Goal: Transaction & Acquisition: Purchase product/service

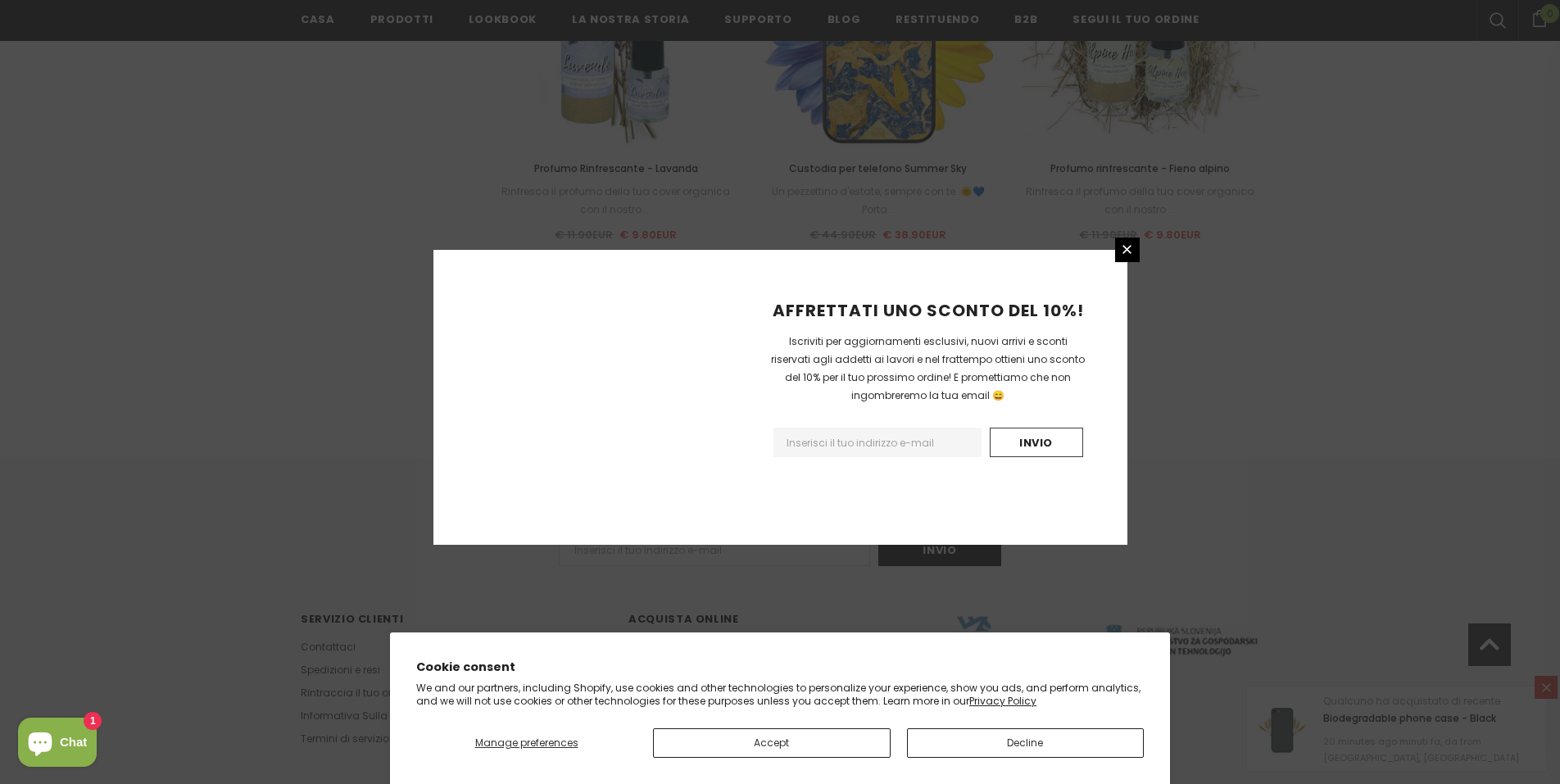
scroll to position [1769, 0]
